Goal: Information Seeking & Learning: Learn about a topic

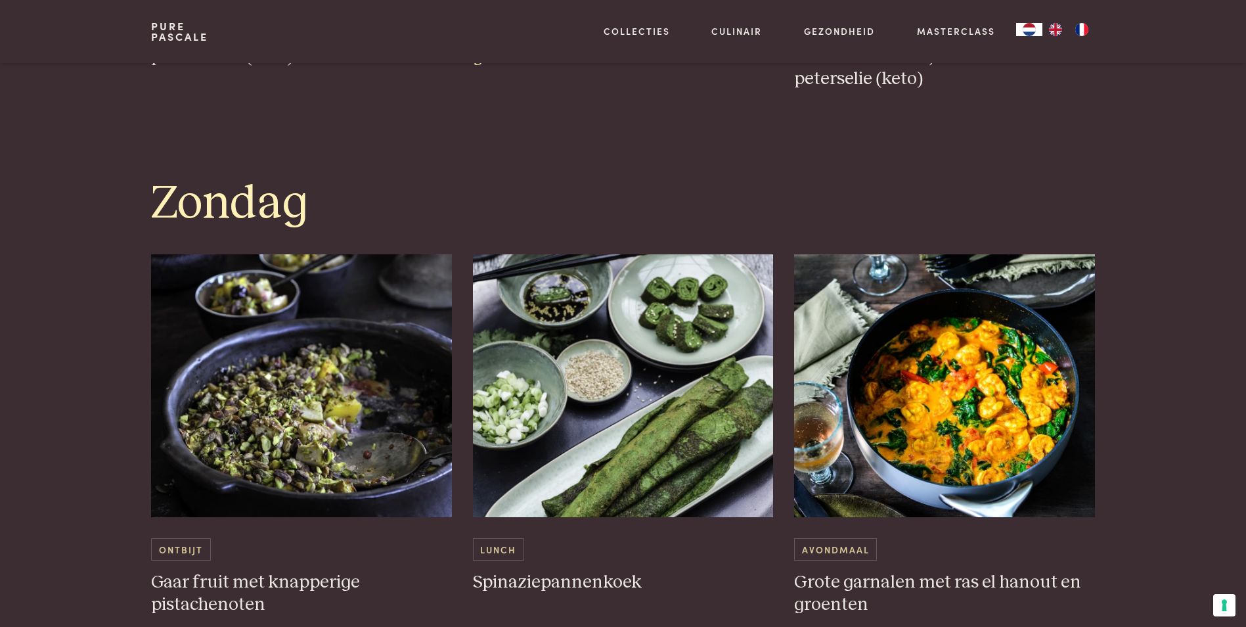
scroll to position [3366, 0]
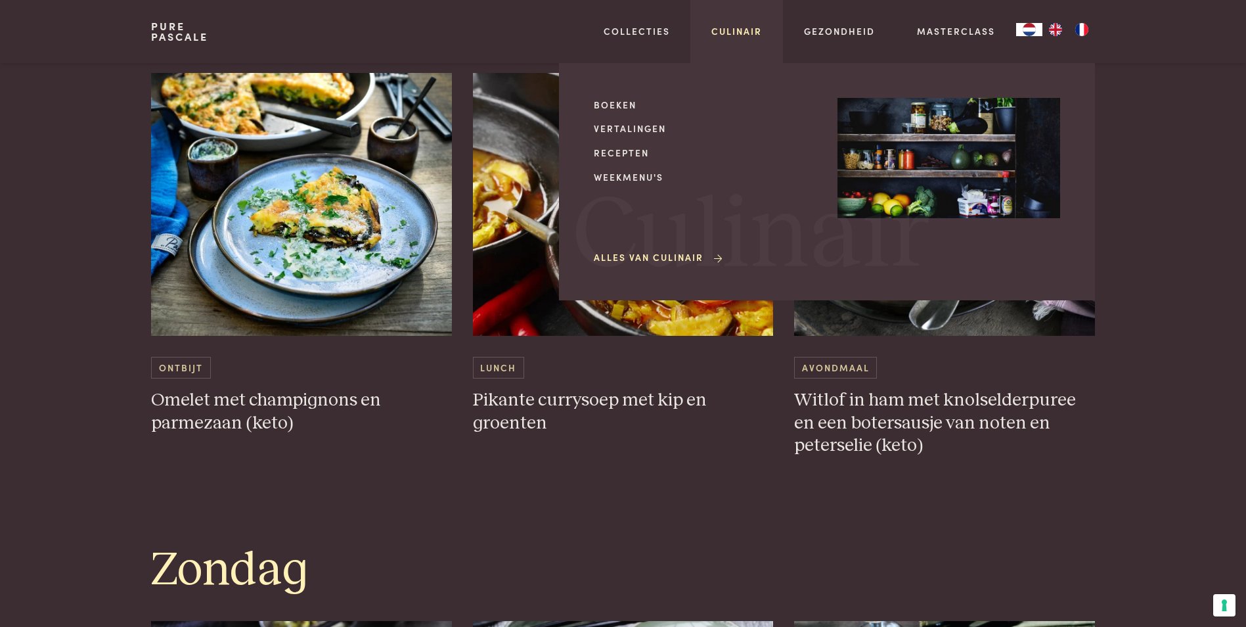
click at [742, 34] on link "Culinair" at bounding box center [736, 31] width 51 height 14
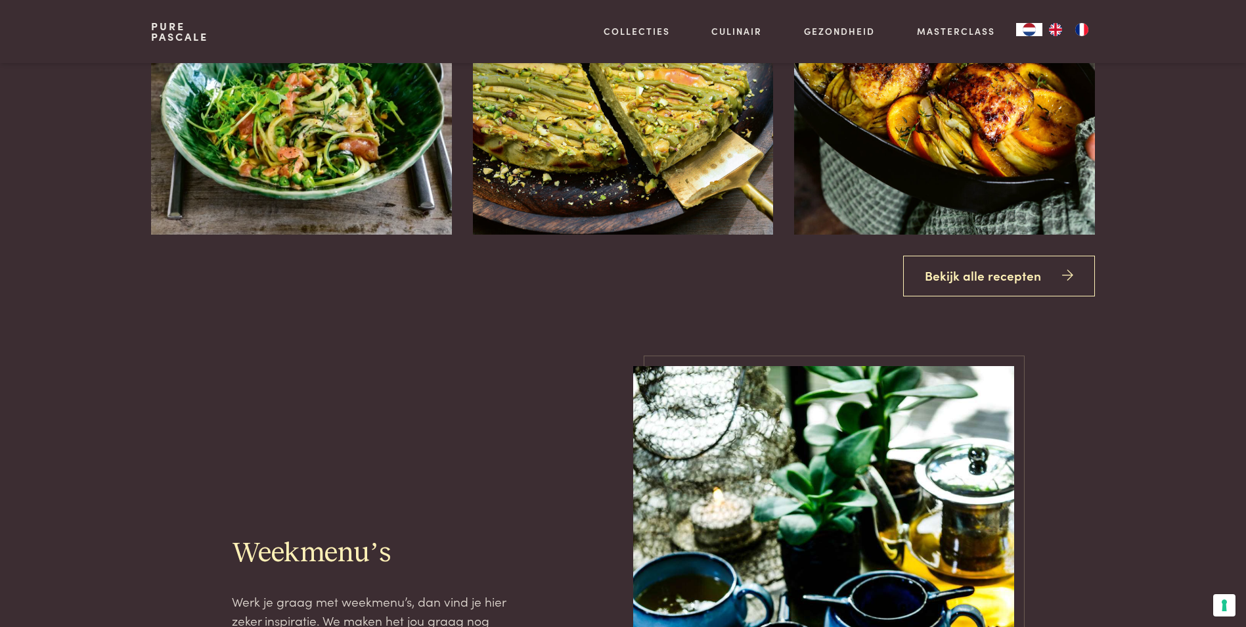
scroll to position [1314, 0]
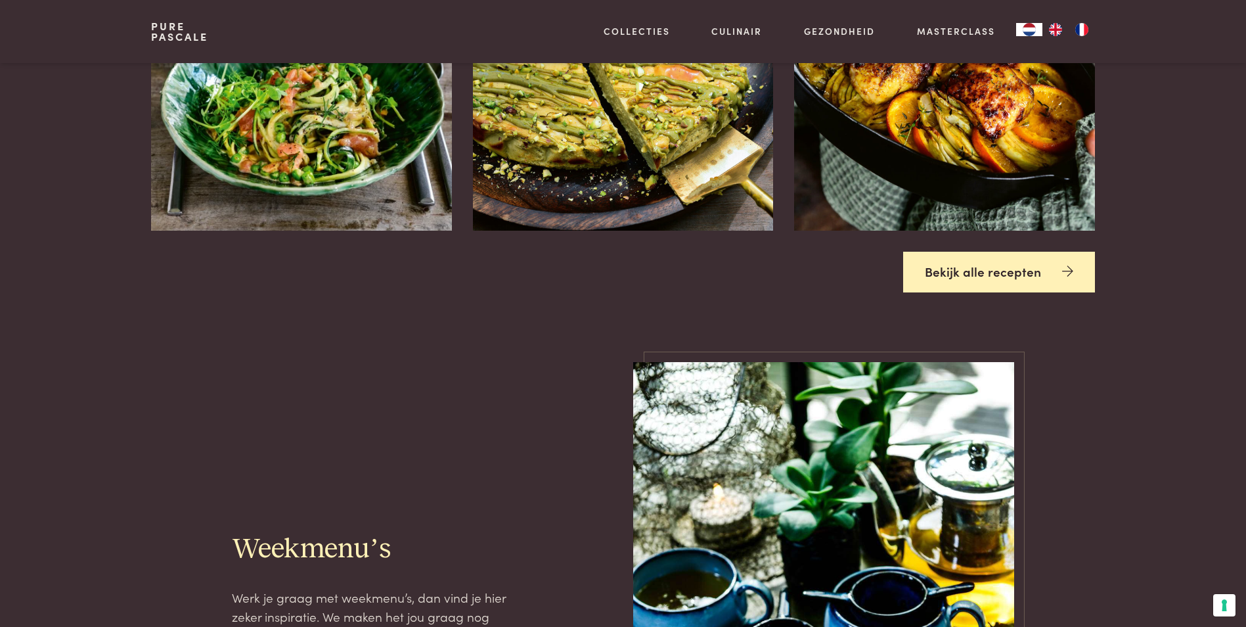
click at [1037, 287] on link "Bekijk alle recepten" at bounding box center [999, 272] width 192 height 41
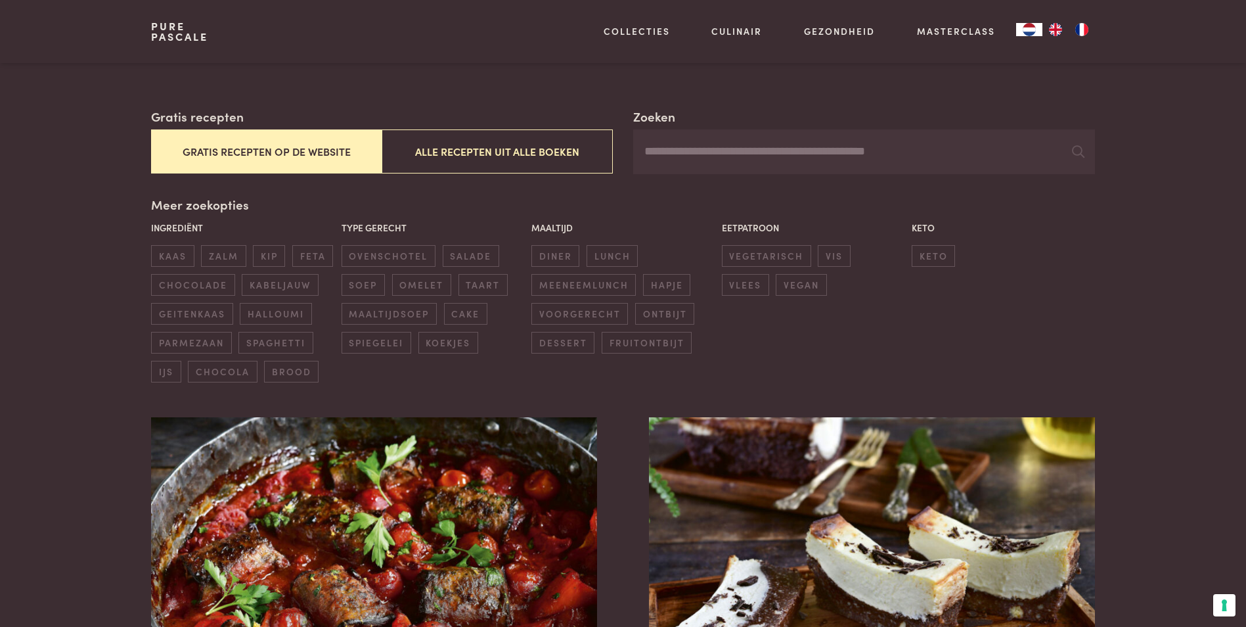
scroll to position [197, 0]
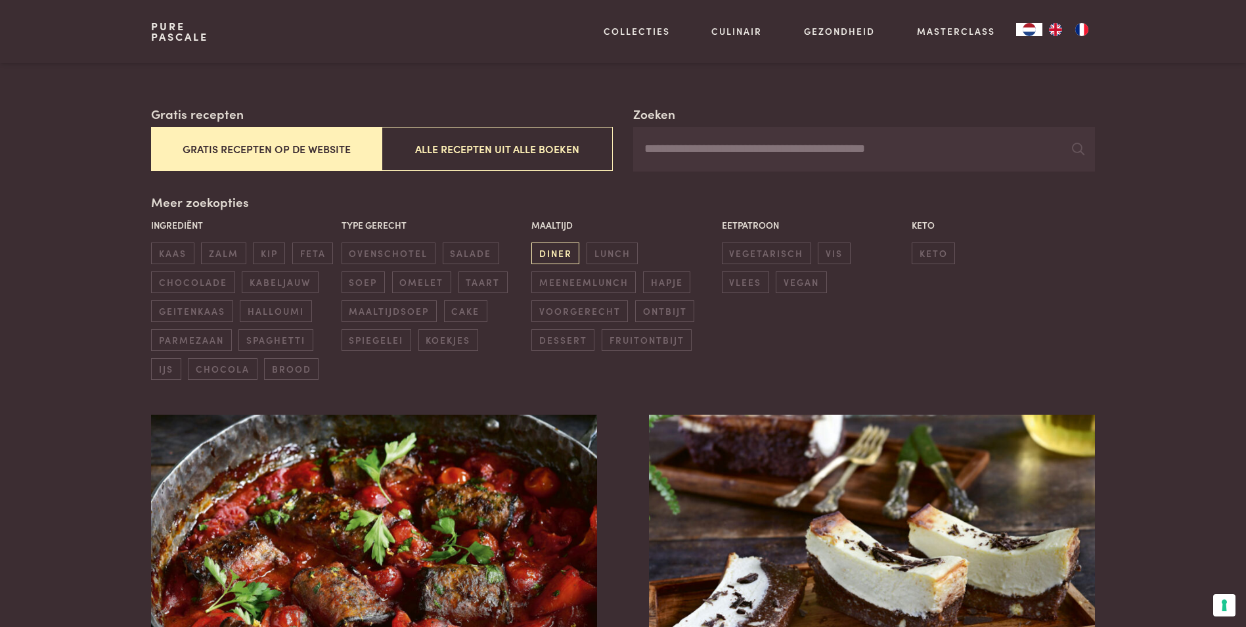
click at [569, 255] on span "diner" at bounding box center [555, 253] width 48 height 22
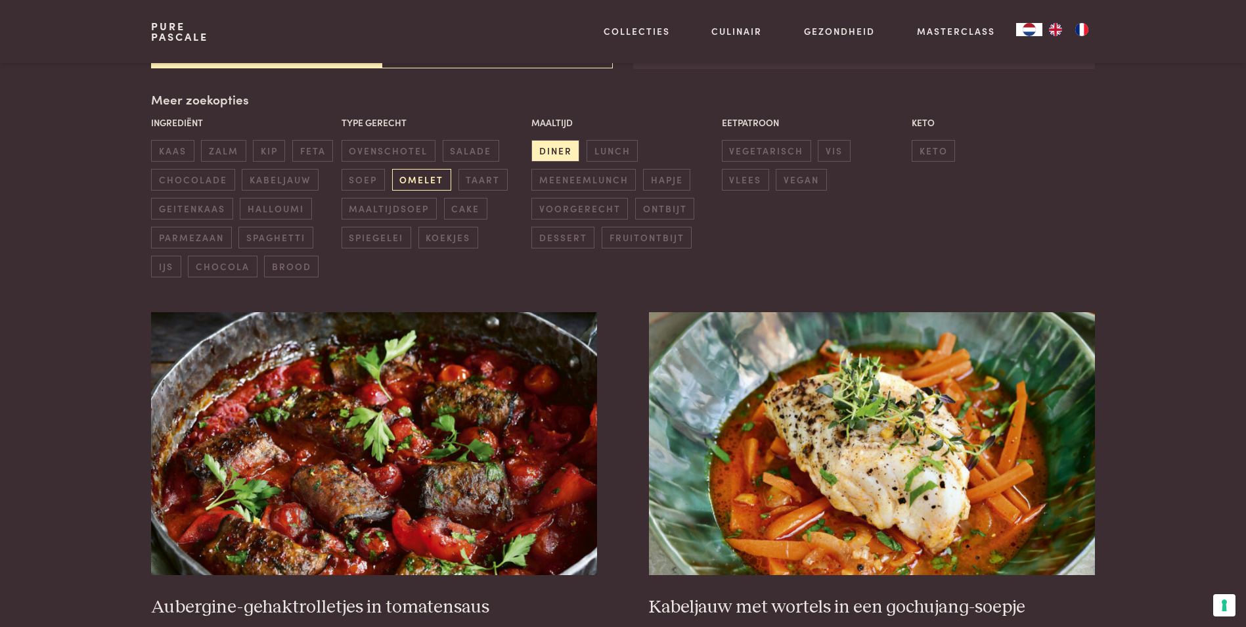
scroll to position [301, 0]
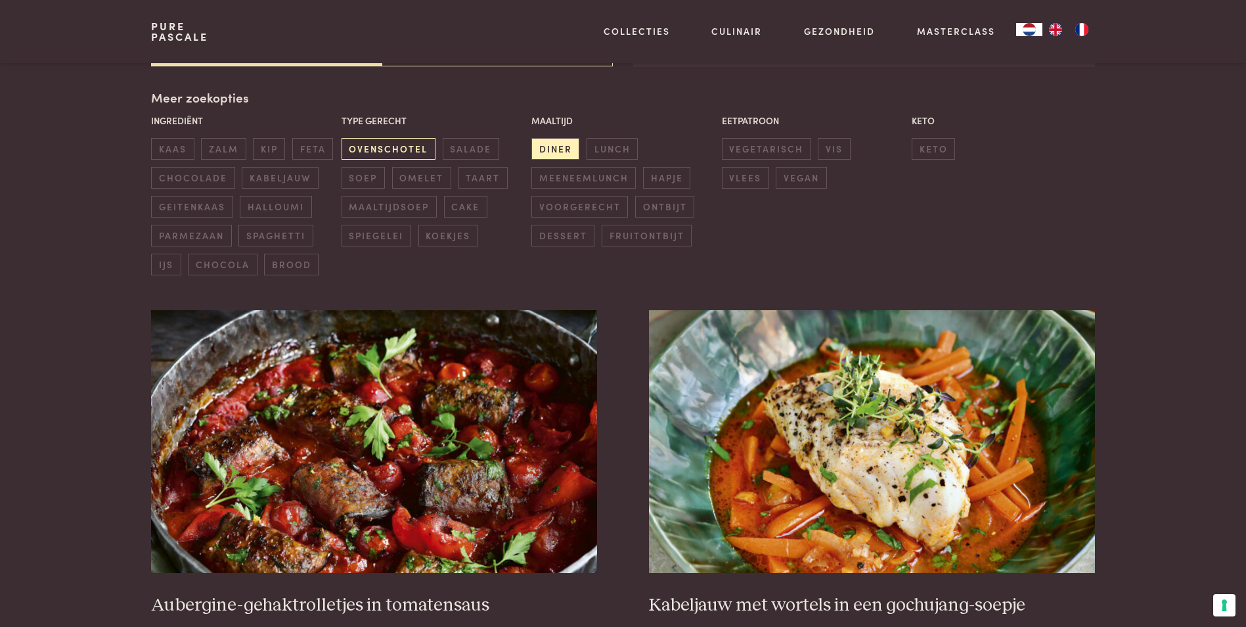
click at [395, 150] on span "ovenschotel" at bounding box center [389, 149] width 94 height 22
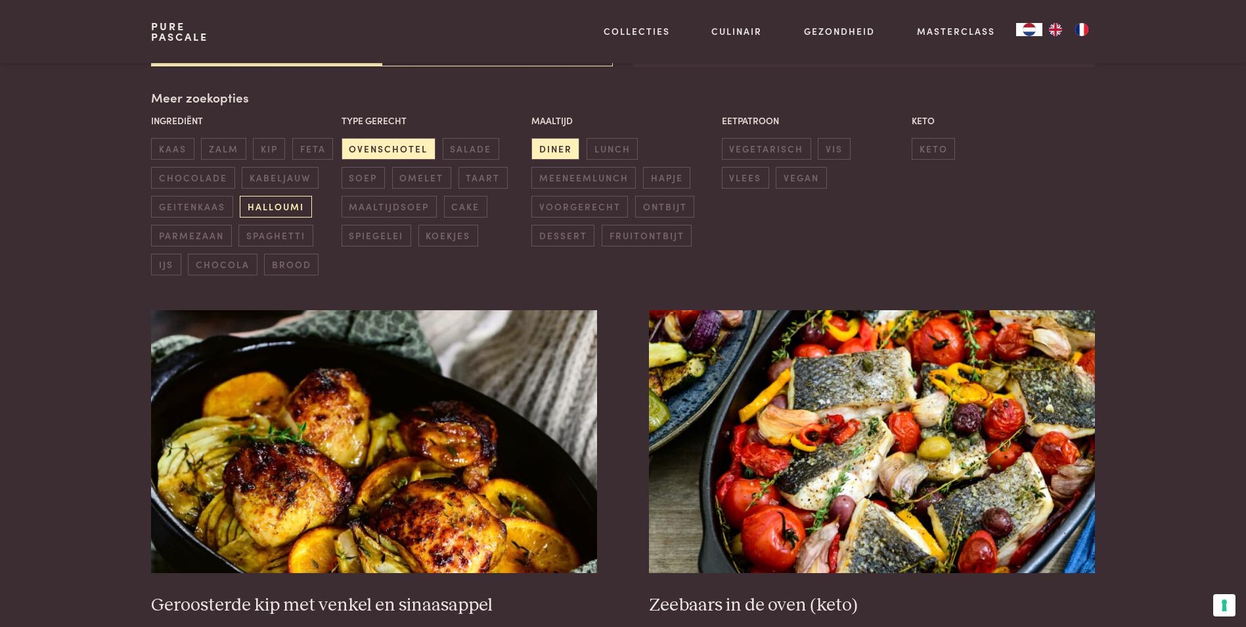
click at [280, 207] on span "halloumi" at bounding box center [276, 207] width 72 height 22
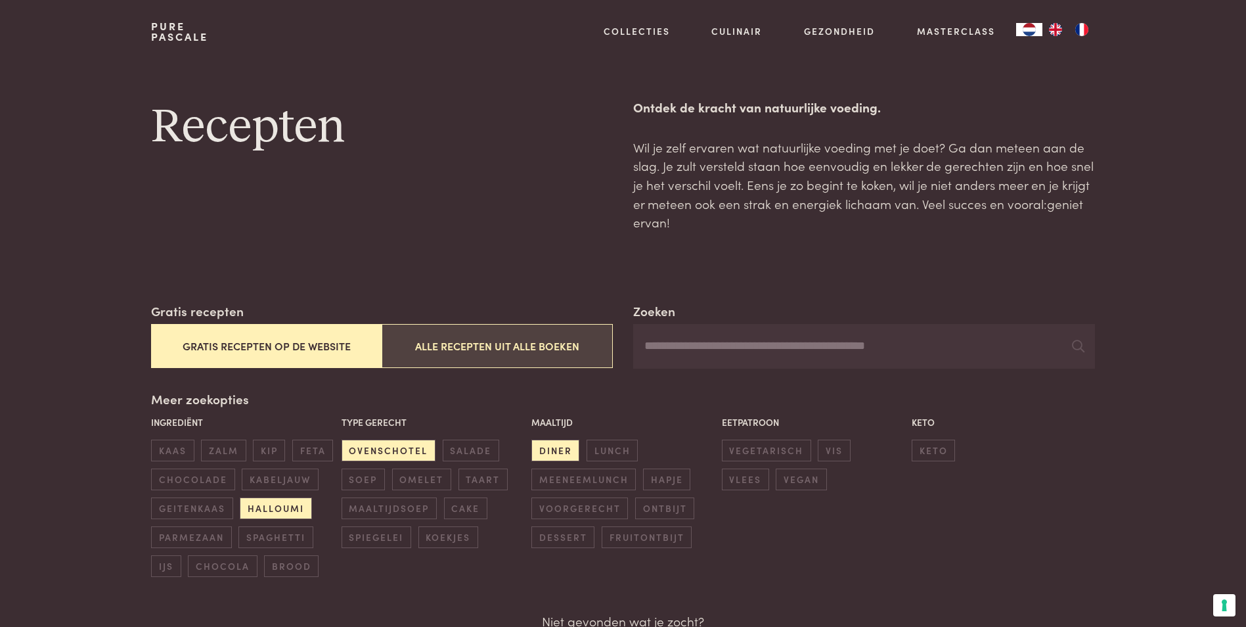
click at [523, 351] on button "Alle recepten uit alle boeken" at bounding box center [497, 346] width 231 height 44
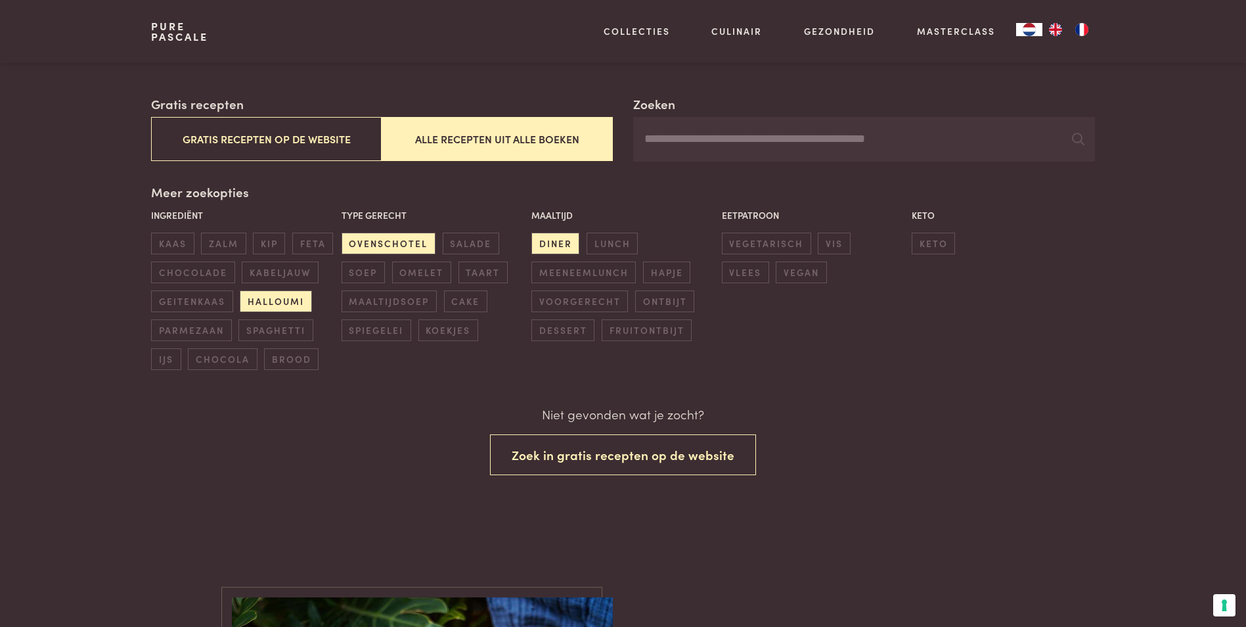
scroll to position [205, 0]
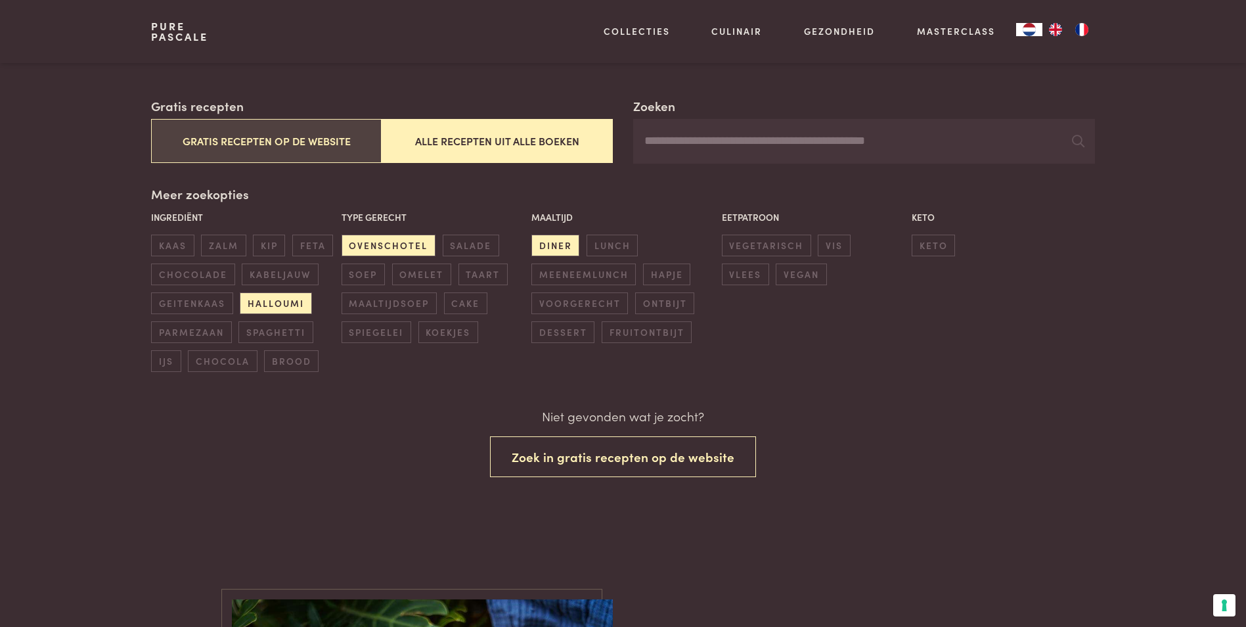
click at [322, 150] on button "Gratis recepten op de website" at bounding box center [266, 141] width 231 height 44
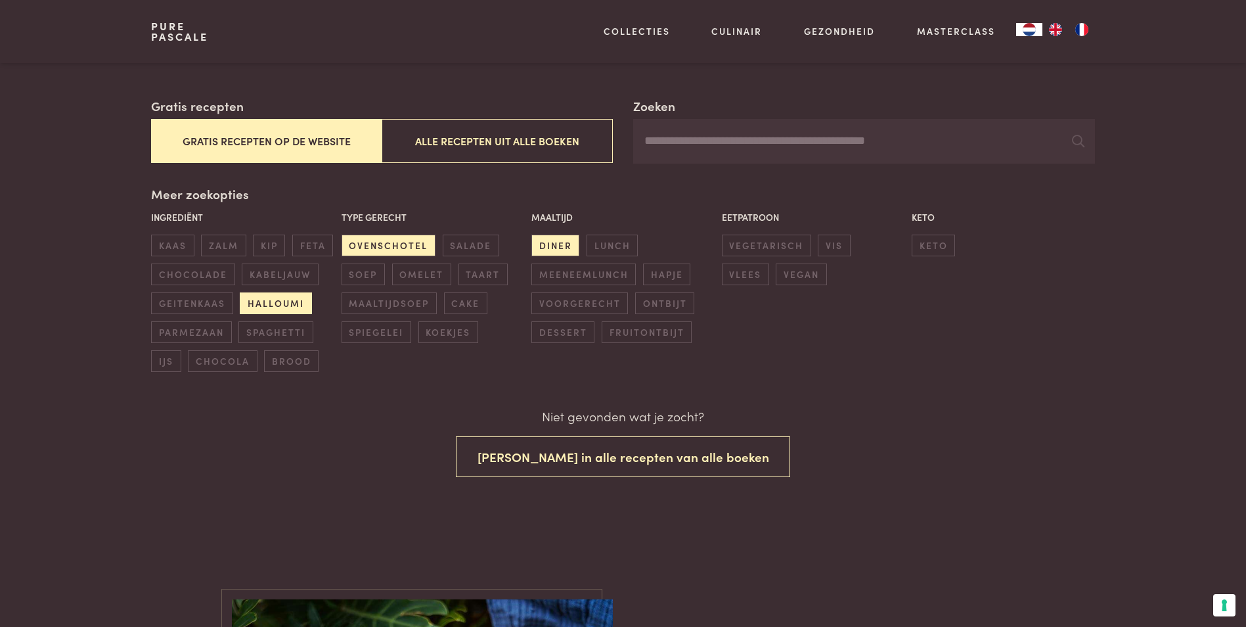
click at [284, 304] on span "halloumi" at bounding box center [276, 303] width 72 height 22
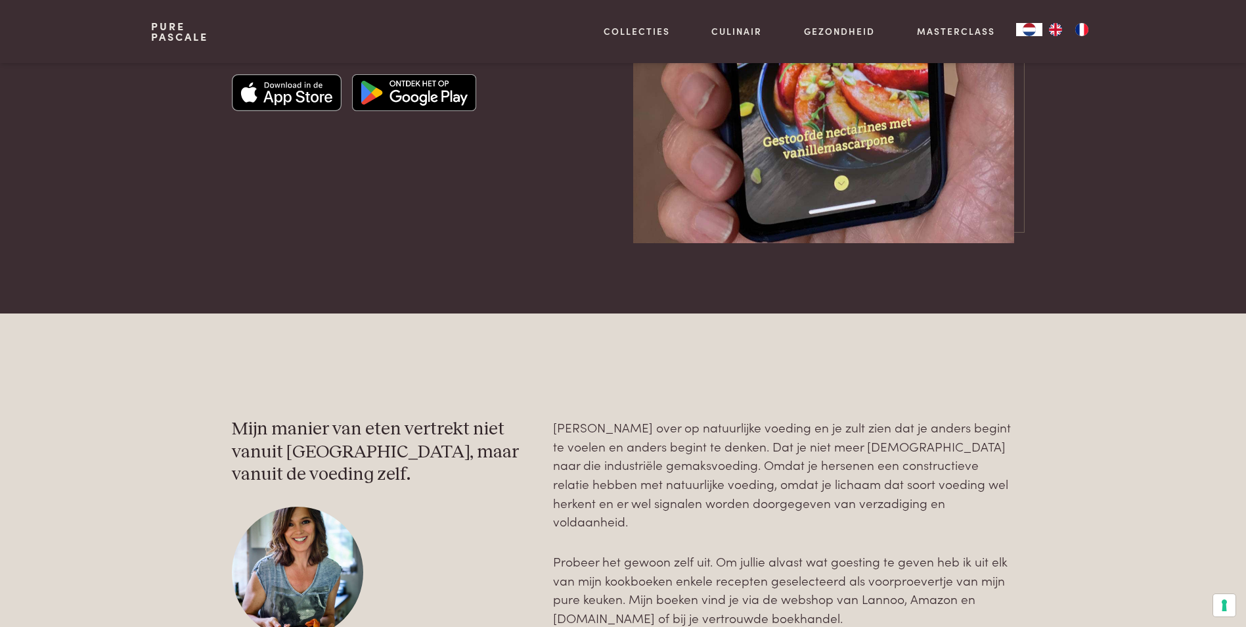
scroll to position [3060, 0]
